Goal: Task Accomplishment & Management: Manage account settings

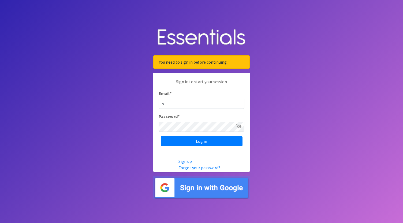
type input "[EMAIL_ADDRESS][DOMAIN_NAME]"
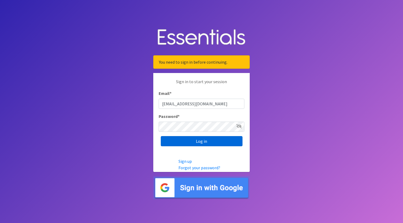
click at [179, 140] on input "Log in" at bounding box center [202, 141] width 82 height 10
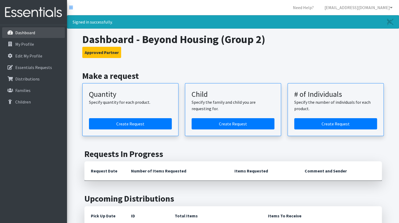
click at [26, 35] on p "Dashboard" at bounding box center [25, 32] width 20 height 5
